Goal: Task Accomplishment & Management: Complete application form

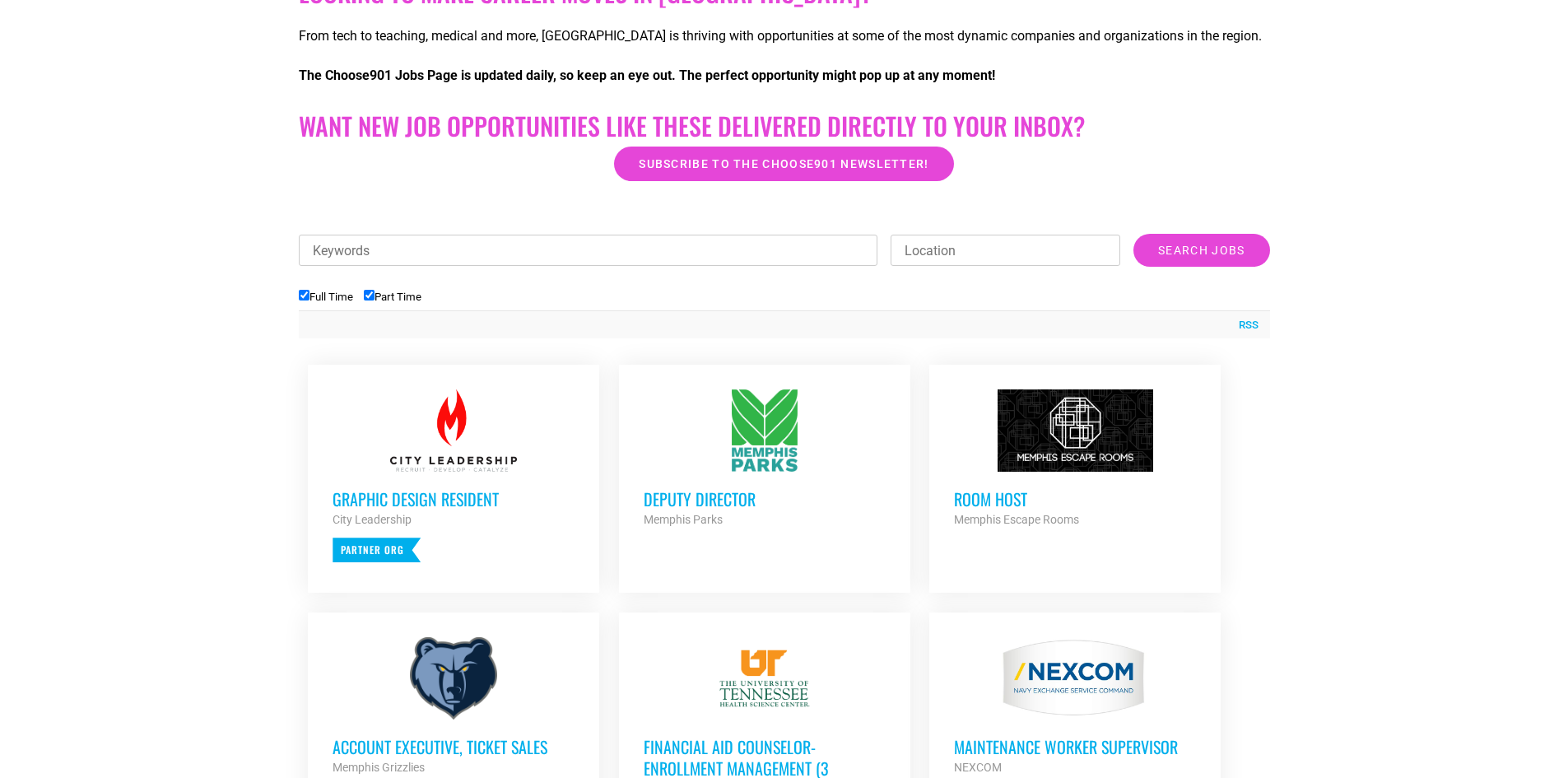
scroll to position [411, 0]
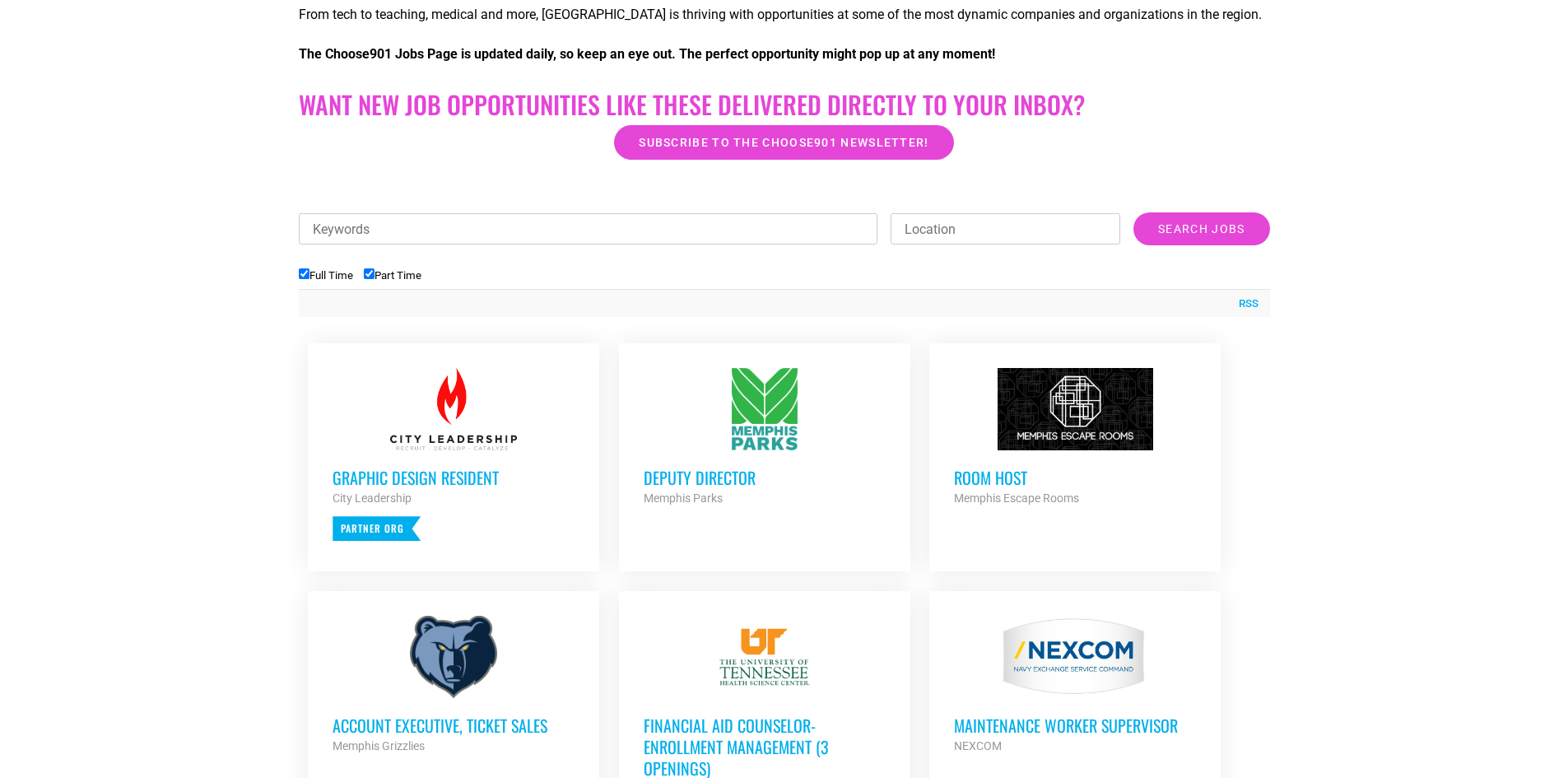
click at [691, 486] on h3 "Deputy Director" at bounding box center [764, 477] width 242 height 21
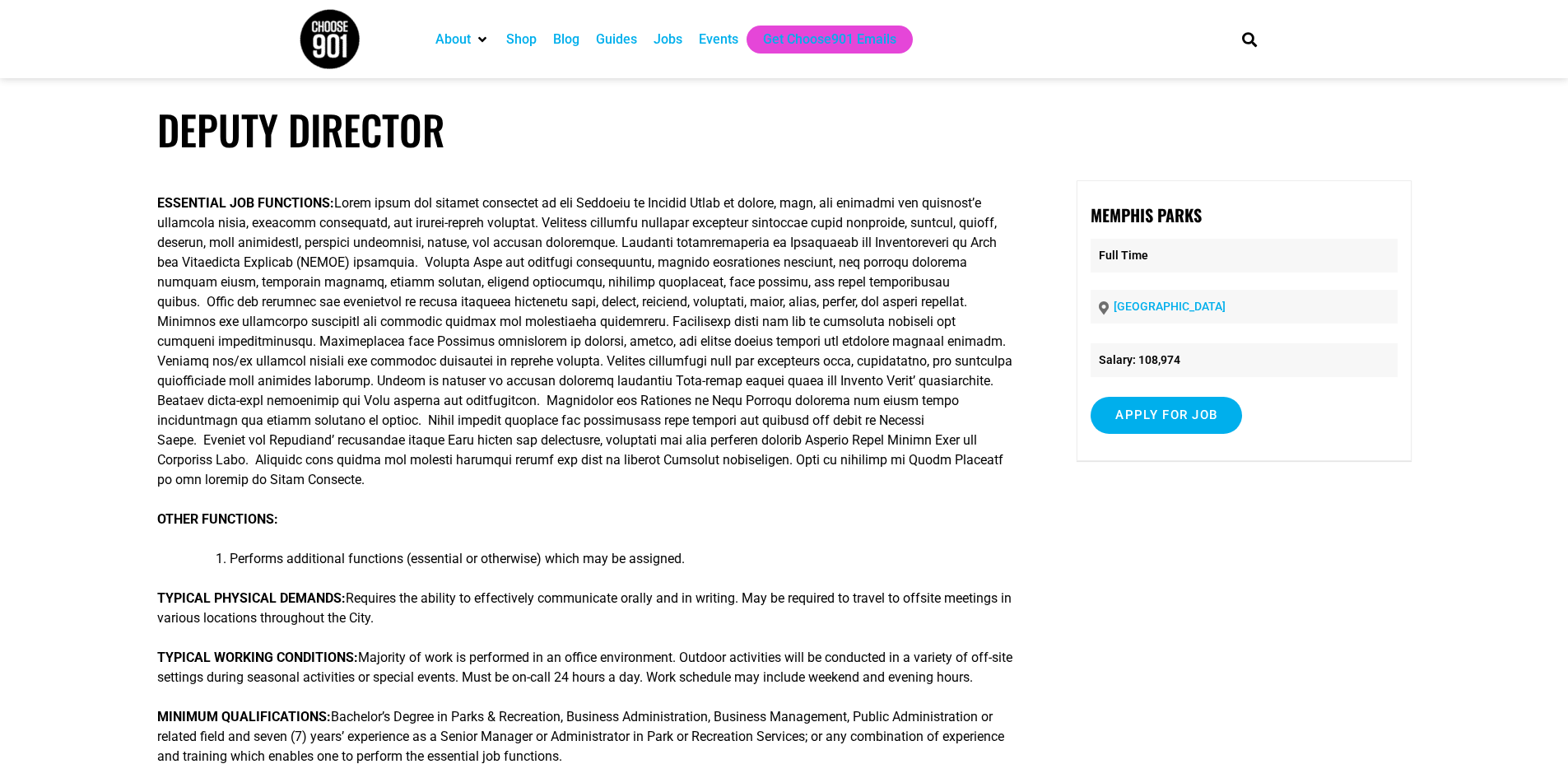
click at [568, 549] on li "Performs additional functions (essential or otherwise) which may be assigned." at bounding box center [622, 559] width 785 height 20
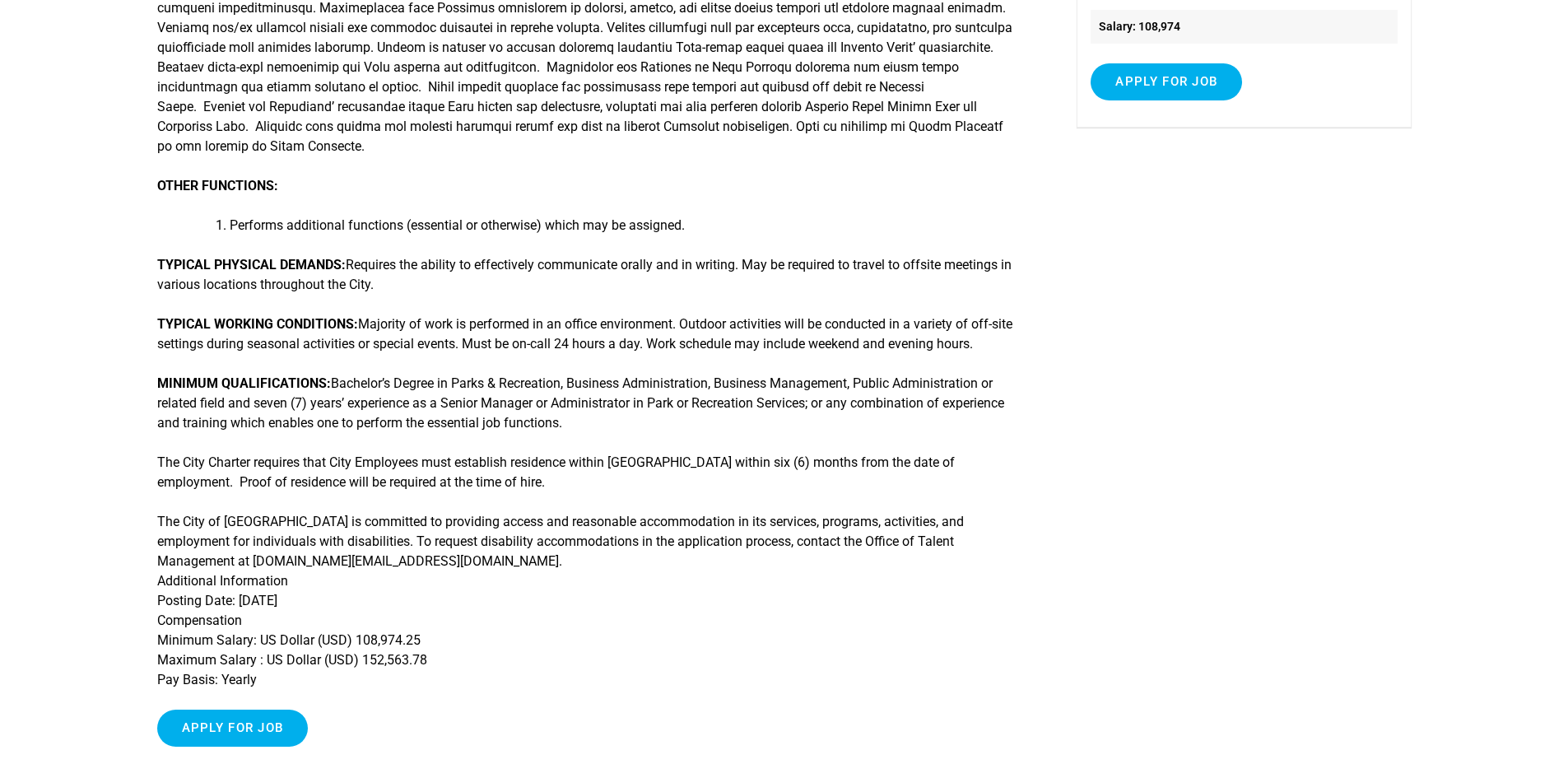
scroll to position [411, 0]
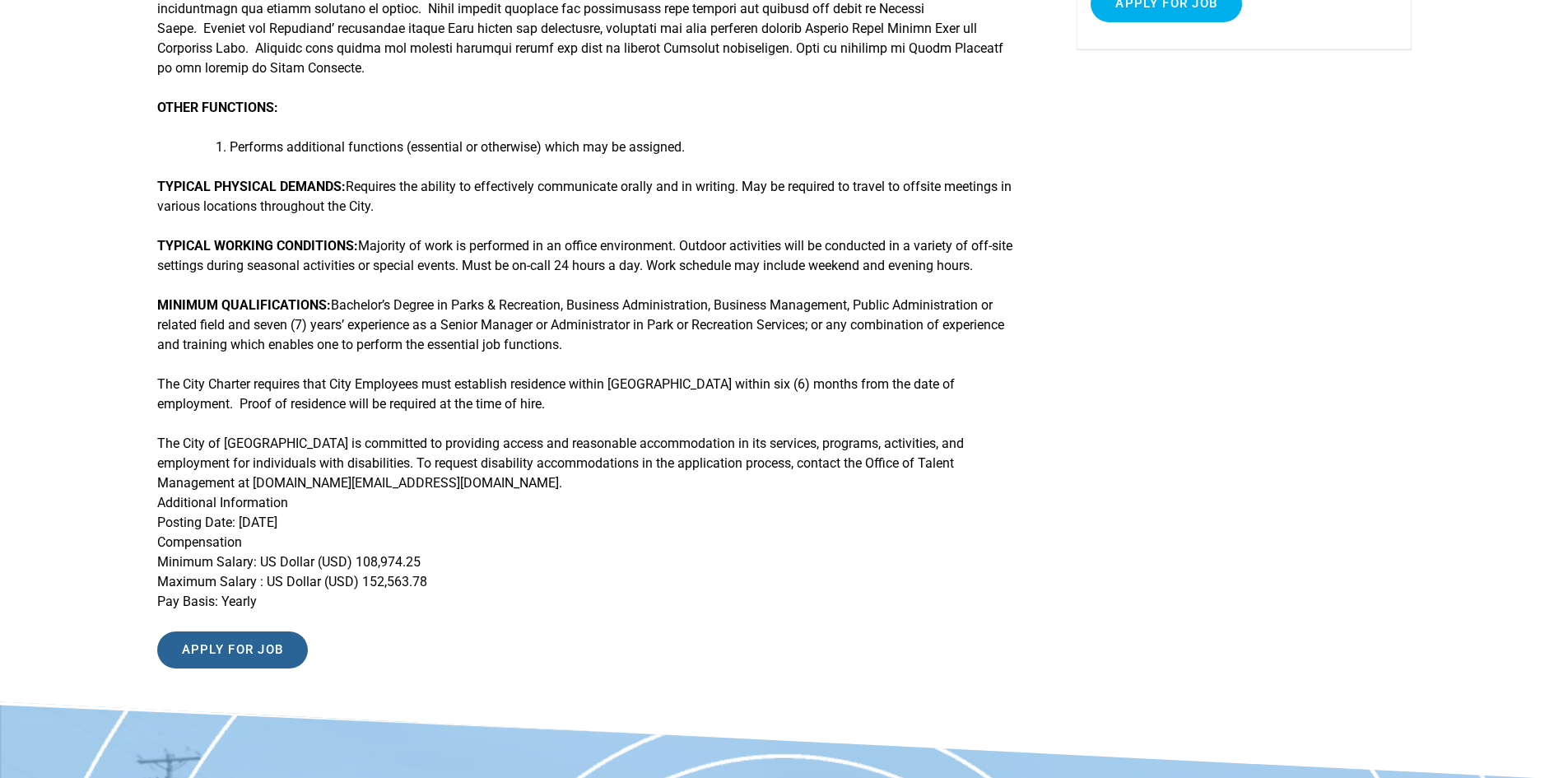
click at [260, 648] on input "Apply for job" at bounding box center [233, 650] width 152 height 37
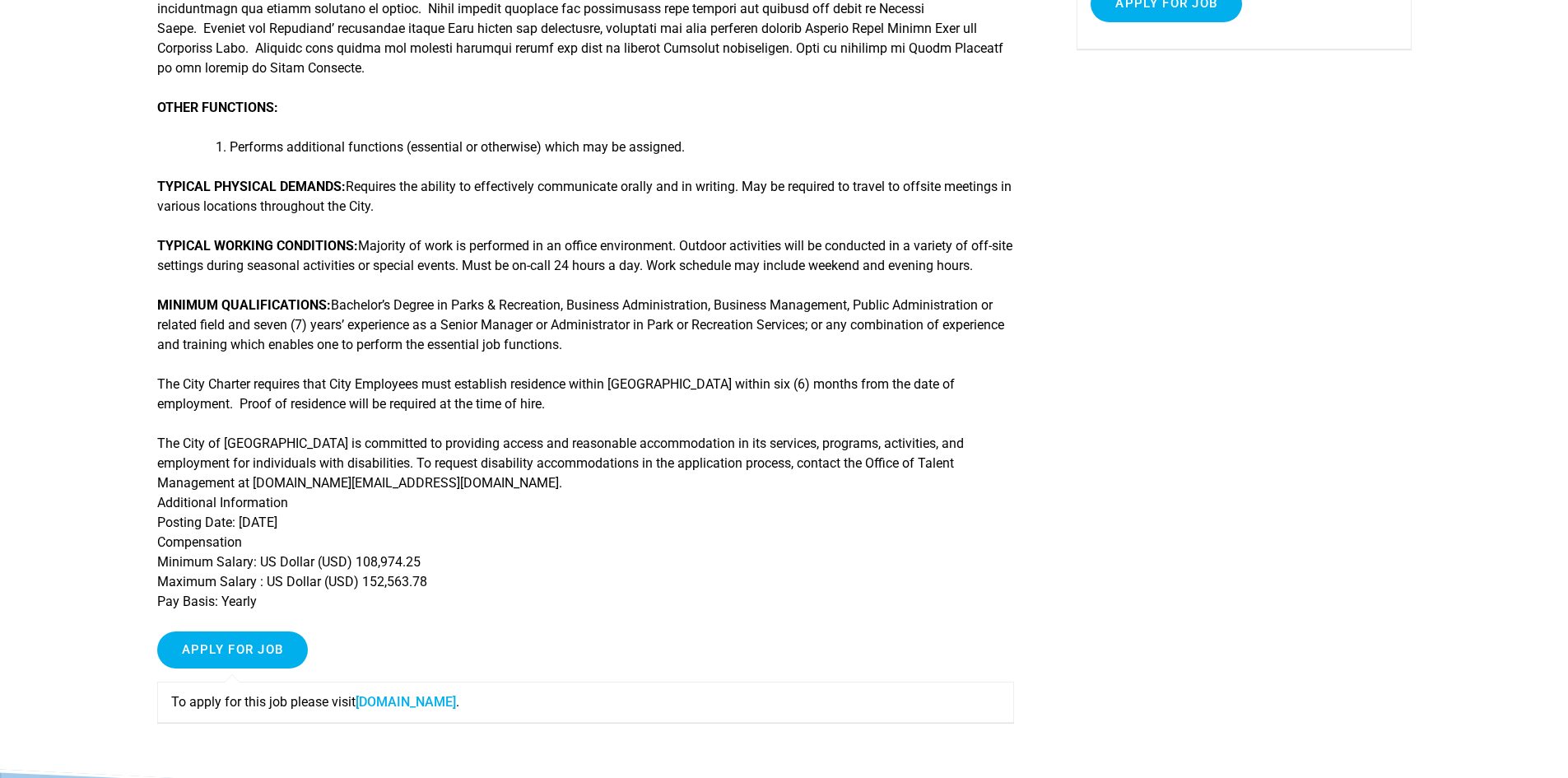
click at [509, 535] on p "The City of Memphis is committed to providing access and reasonable accommodati…" at bounding box center [585, 522] width 858 height 178
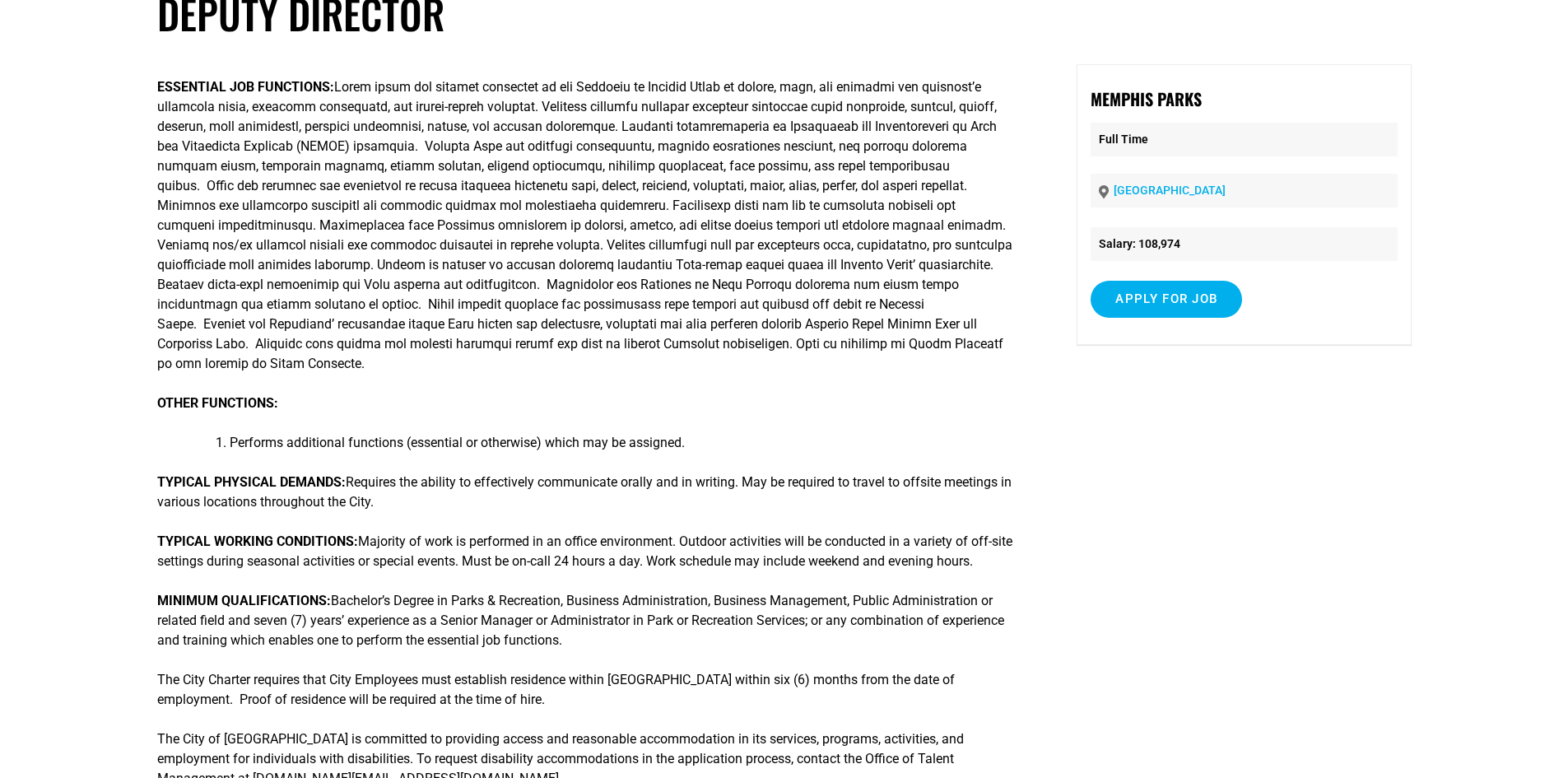
scroll to position [0, 0]
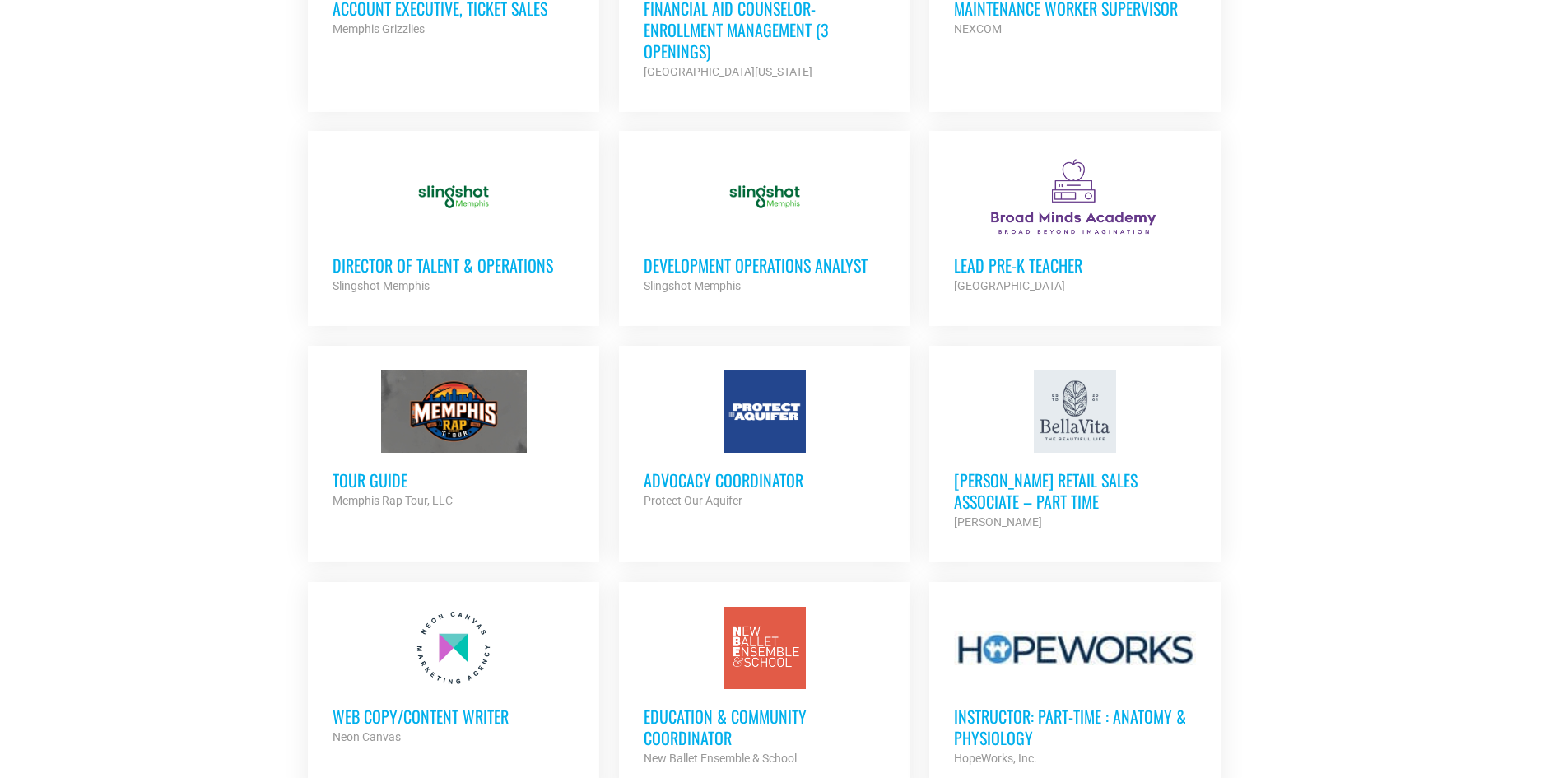
scroll to position [1235, 0]
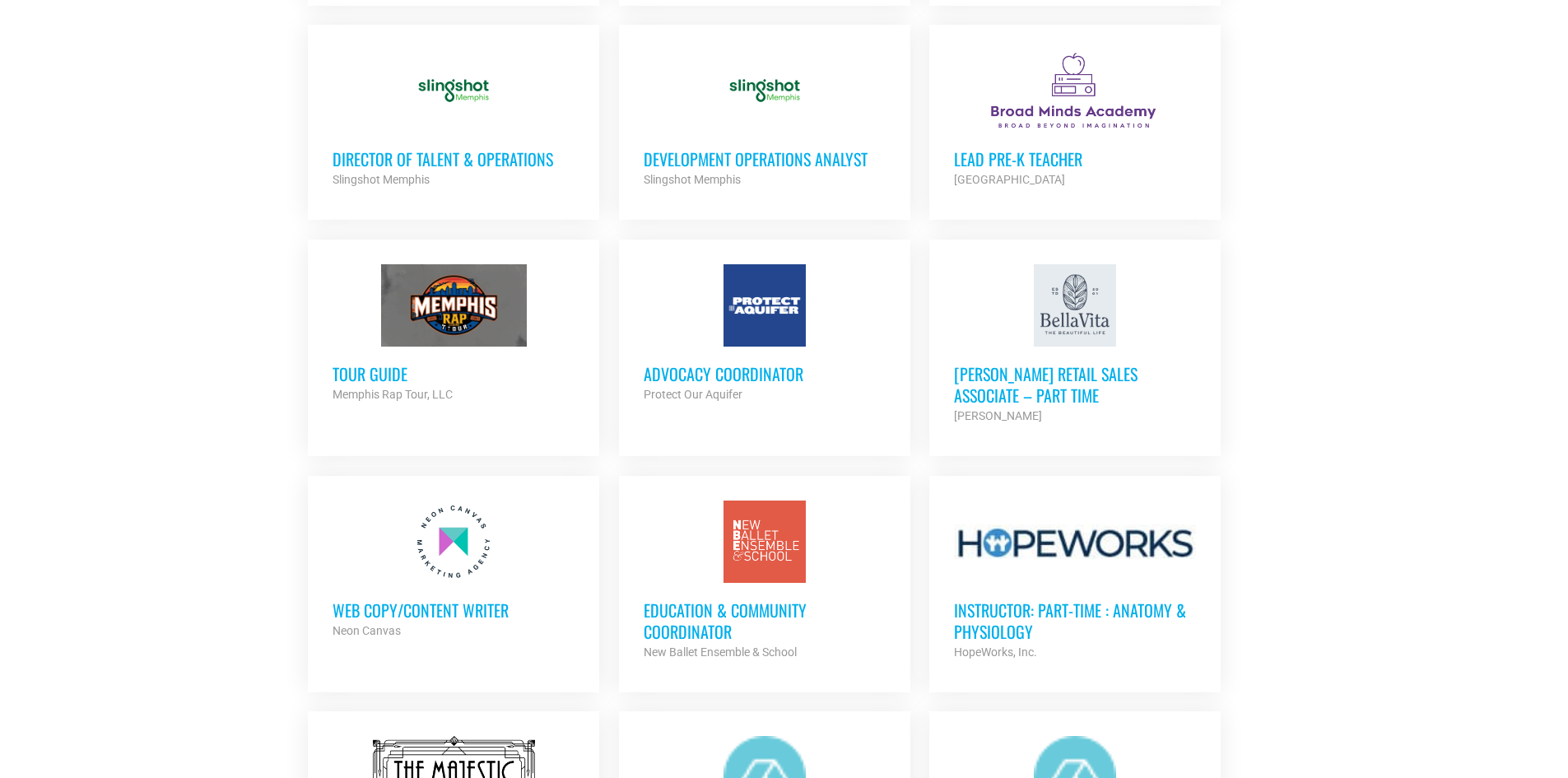
click at [500, 616] on h3 "Web Copy/Content Writer" at bounding box center [453, 610] width 242 height 21
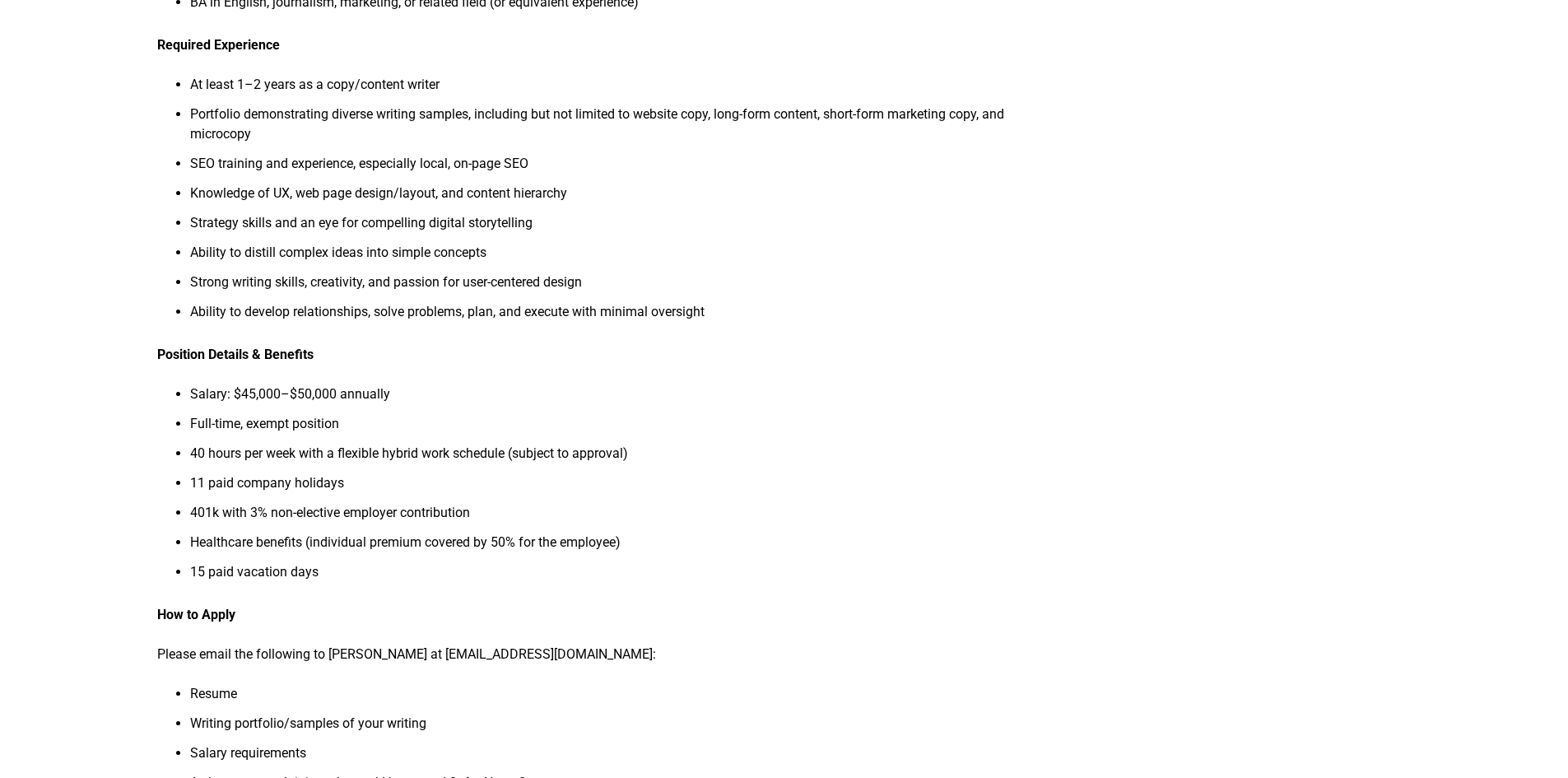
scroll to position [1152, 0]
